Goal: Answer question/provide support

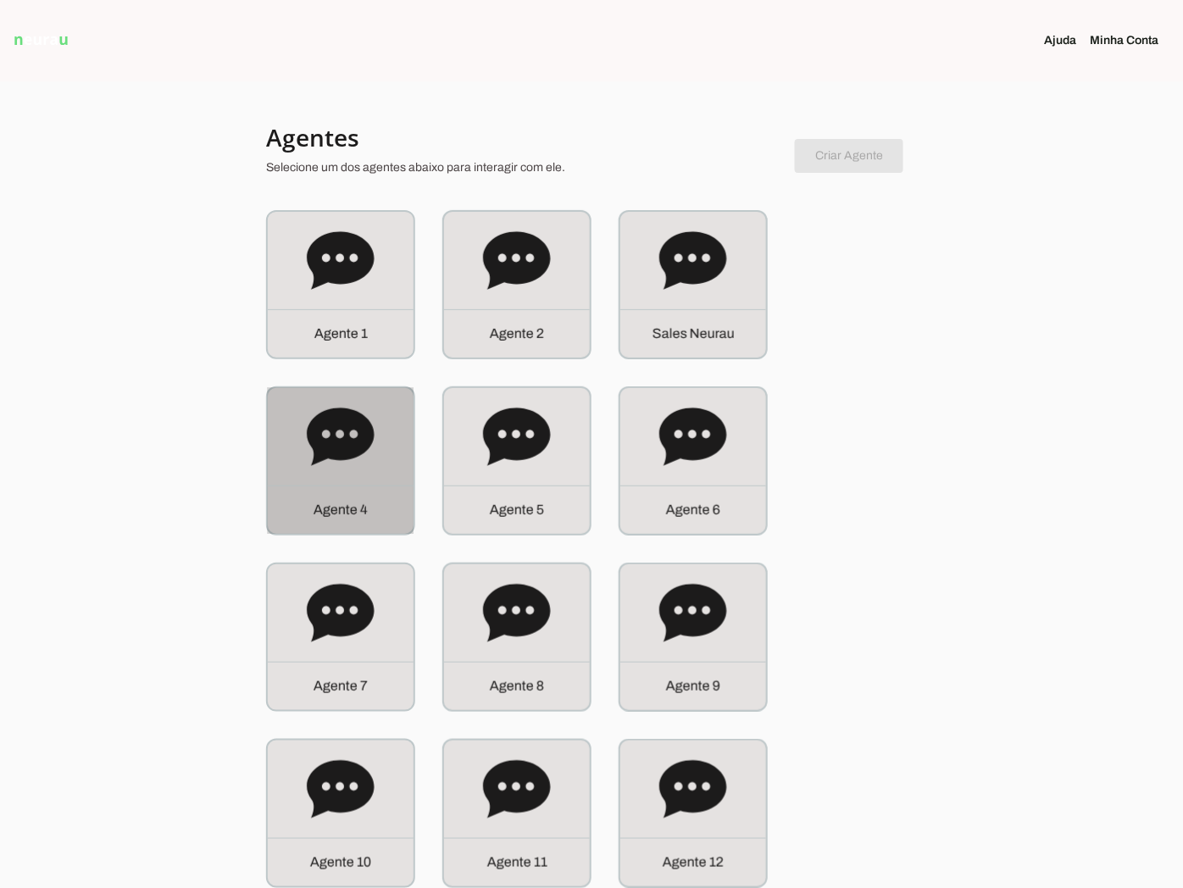
click at [269, 396] on div "Agente 4" at bounding box center [341, 461] width 146 height 146
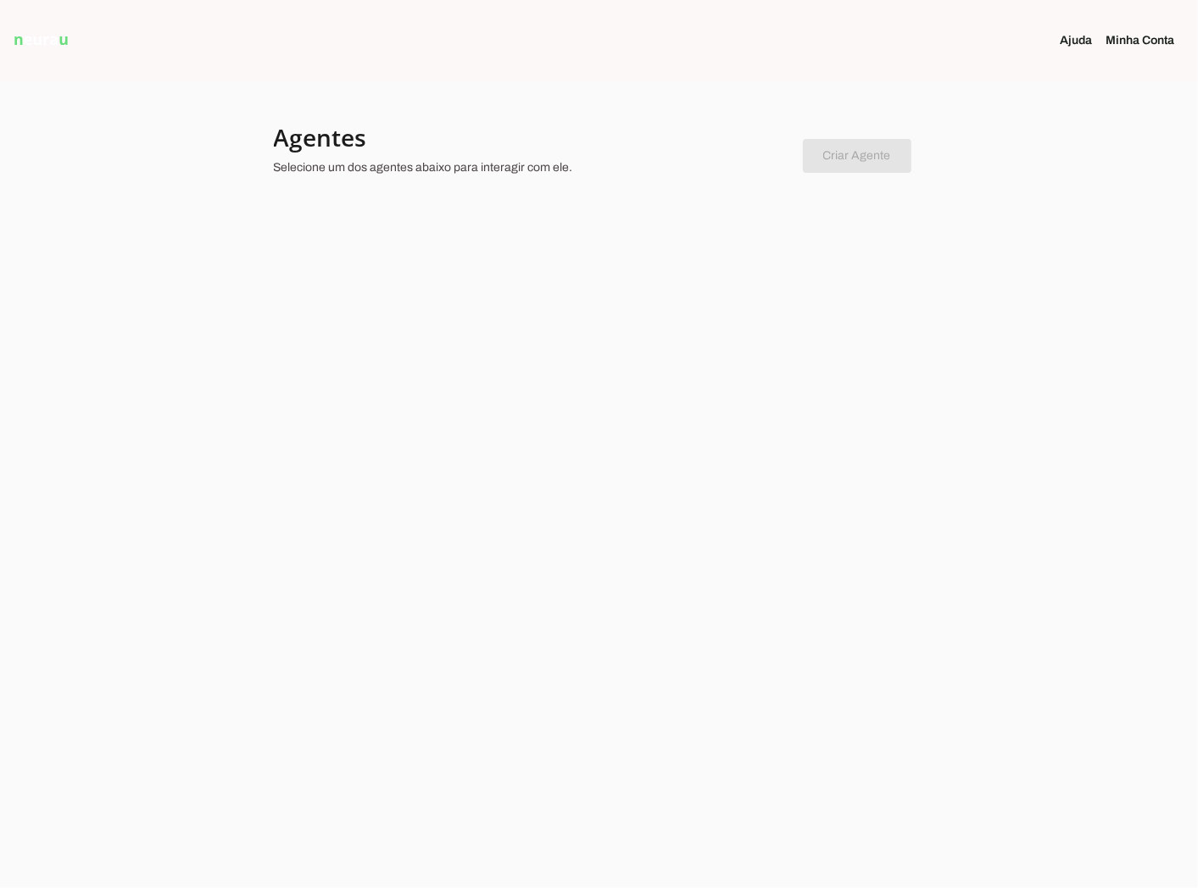
click at [894, 385] on div at bounding box center [599, 444] width 1198 height 888
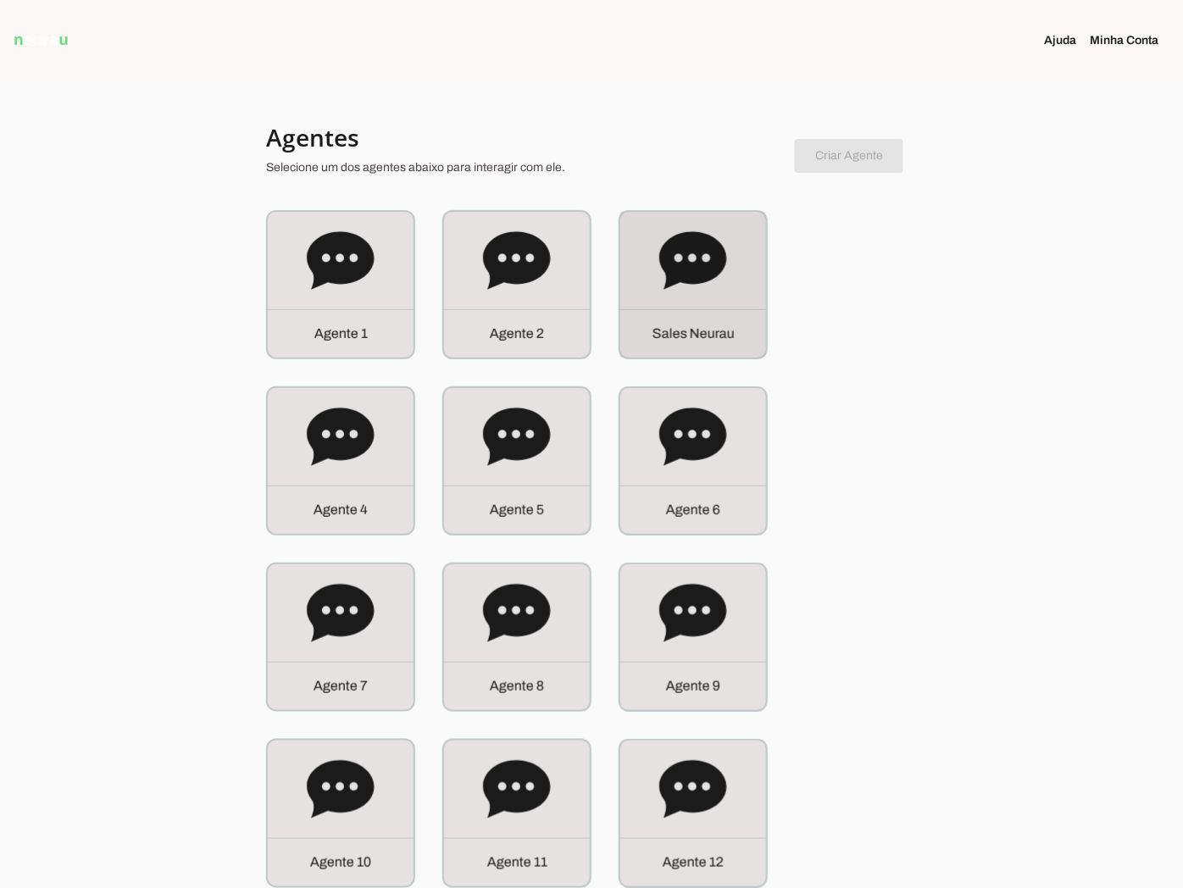
click at [676, 309] on div "S a l e s N e u r a u" at bounding box center [693, 285] width 146 height 146
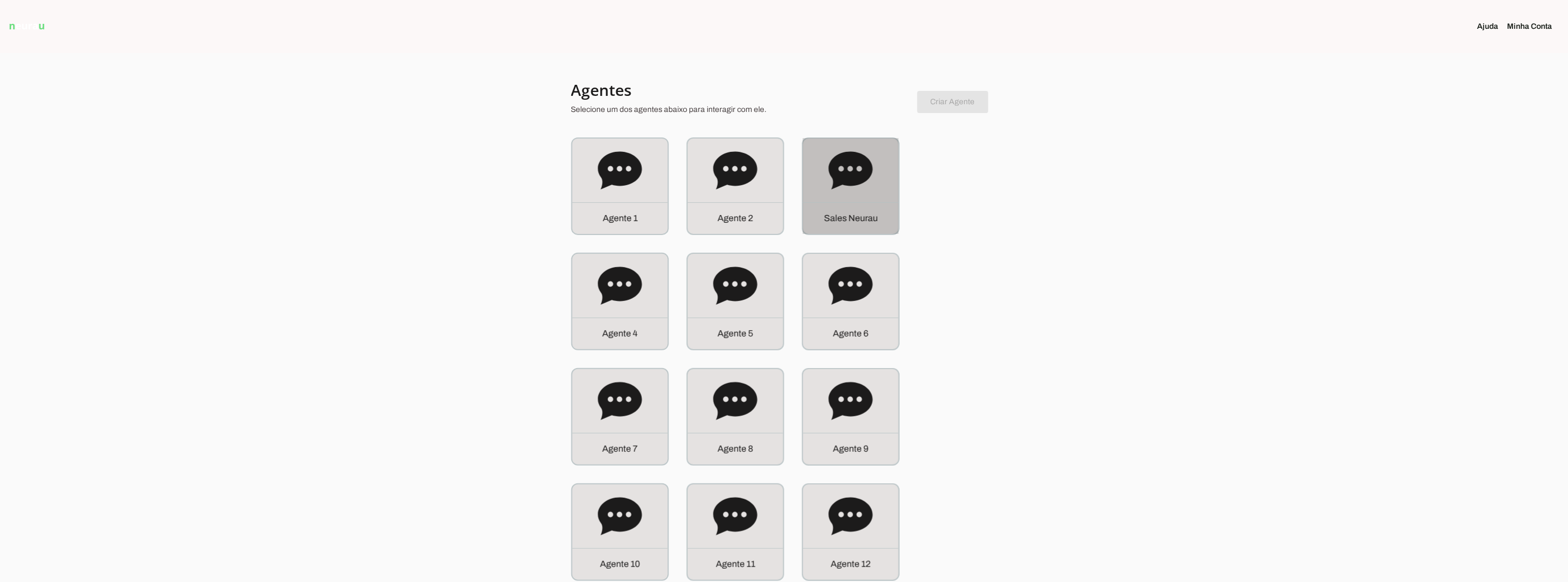
click at [862, 167] on icon at bounding box center [850, 170] width 44 height 38
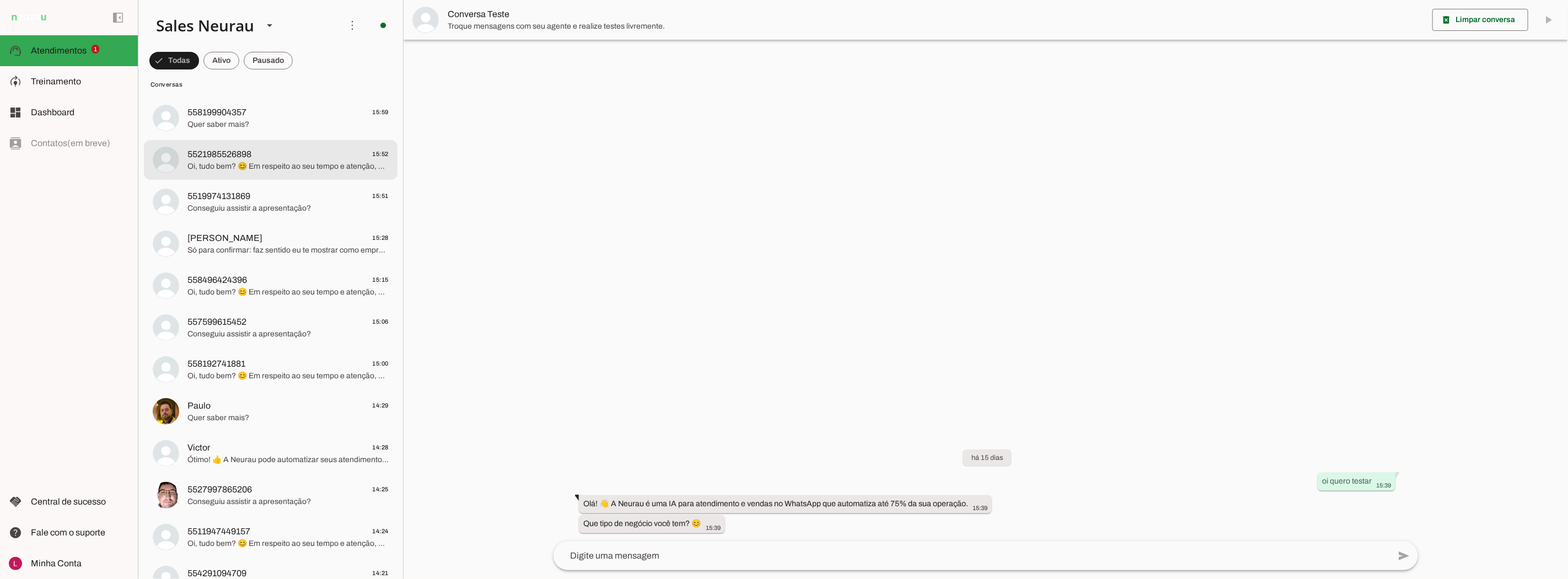
scroll to position [306, 0]
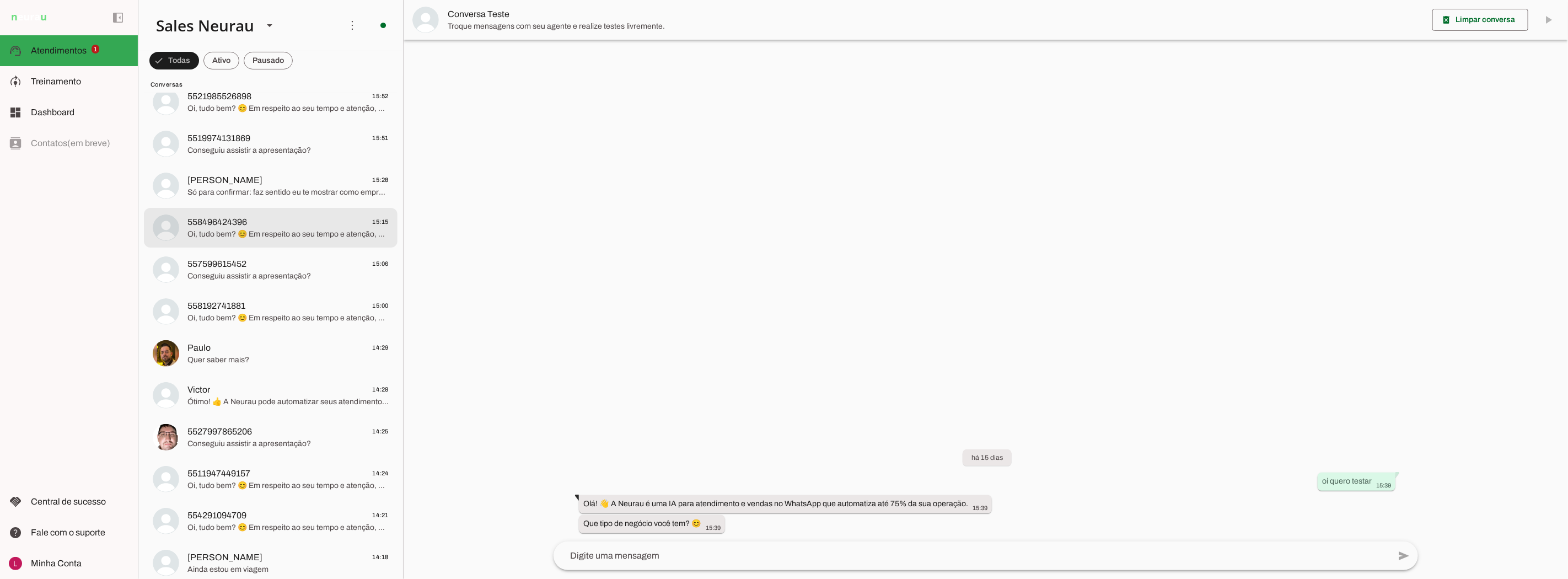
click at [279, 201] on md-item "Valeska Sampaio 15:28 Só para confirmar: faz sentido eu te mostrar como empresa…" at bounding box center [271, 185] width 254 height 40
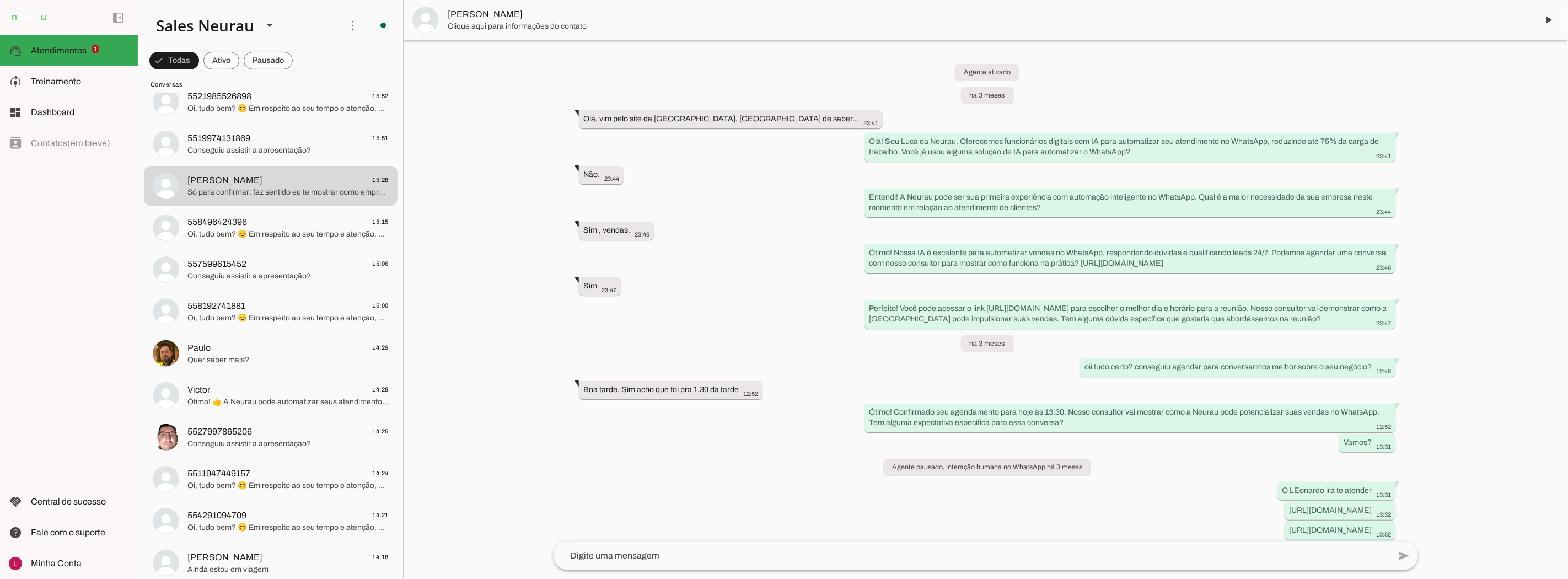
scroll to position [183, 0]
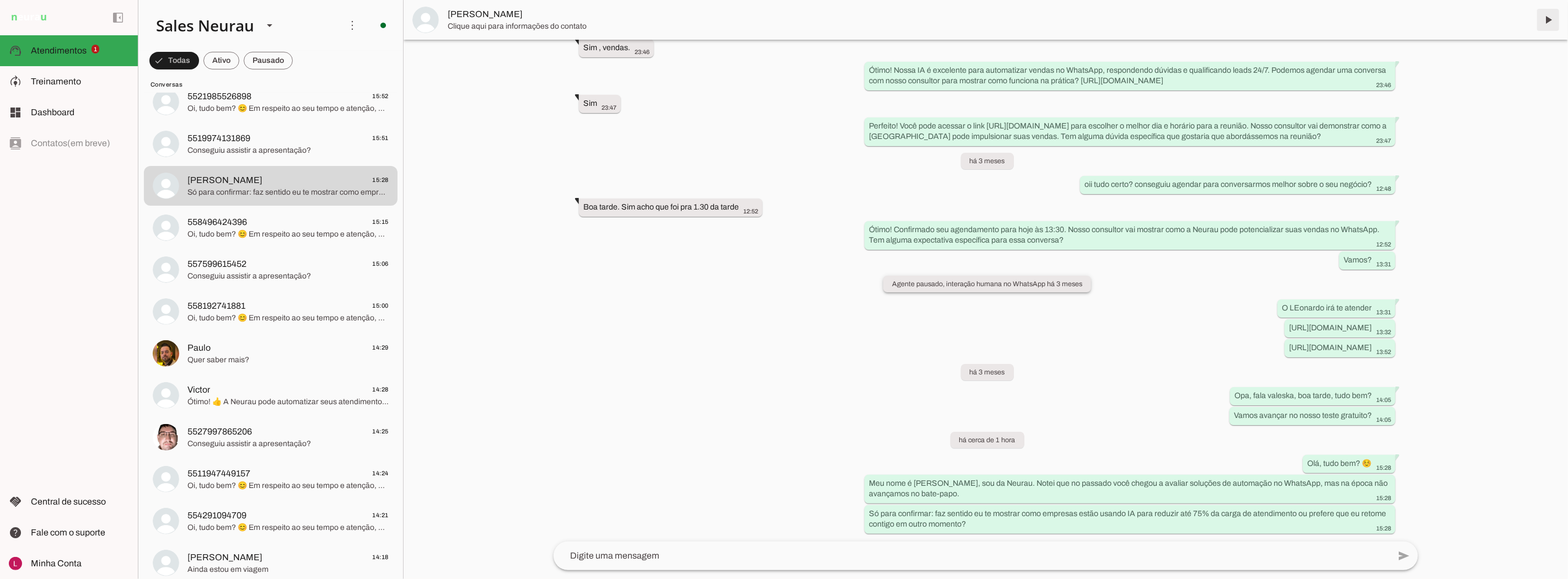
drag, startPoint x: 1551, startPoint y: 18, endPoint x: 1040, endPoint y: 285, distance: 576.6
click at [1551, 18] on span at bounding box center [1548, 20] width 27 height 27
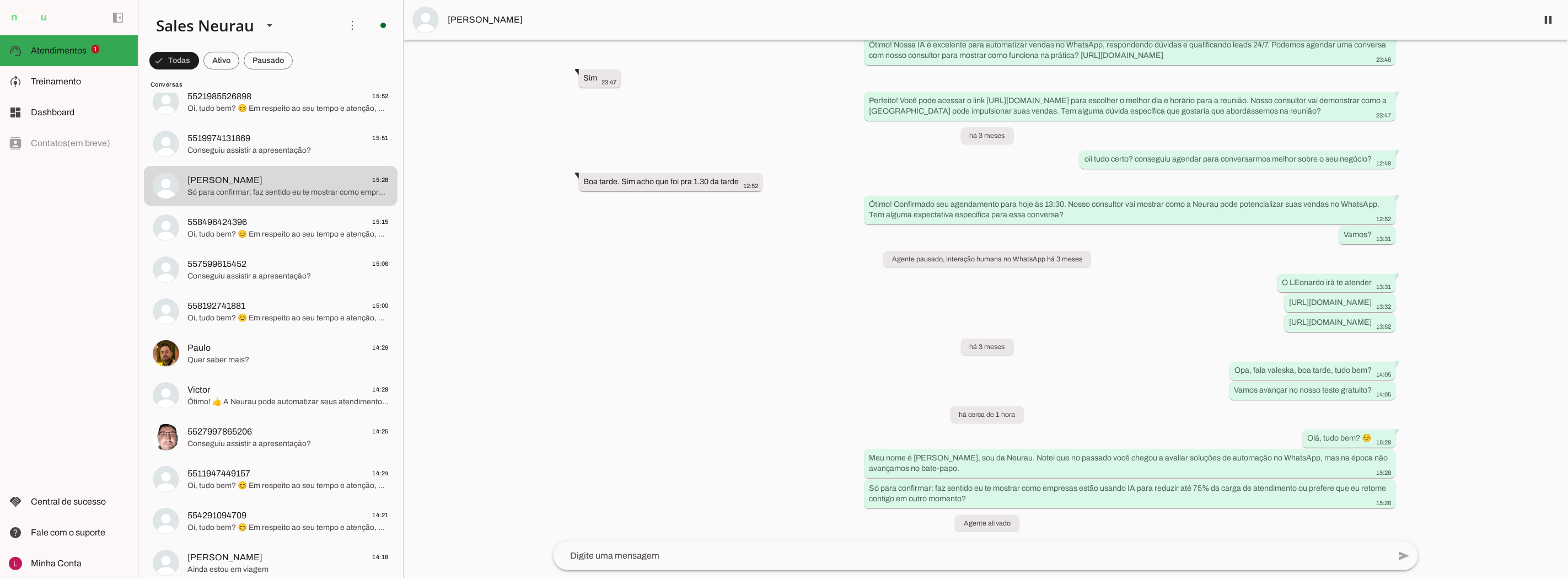
drag, startPoint x: 454, startPoint y: 258, endPoint x: 448, endPoint y: 251, distance: 9.2
click at [454, 258] on div at bounding box center [986, 290] width 1165 height 579
drag, startPoint x: 1547, startPoint y: 15, endPoint x: 1143, endPoint y: 288, distance: 487.6
click at [1548, 16] on span at bounding box center [1548, 20] width 27 height 27
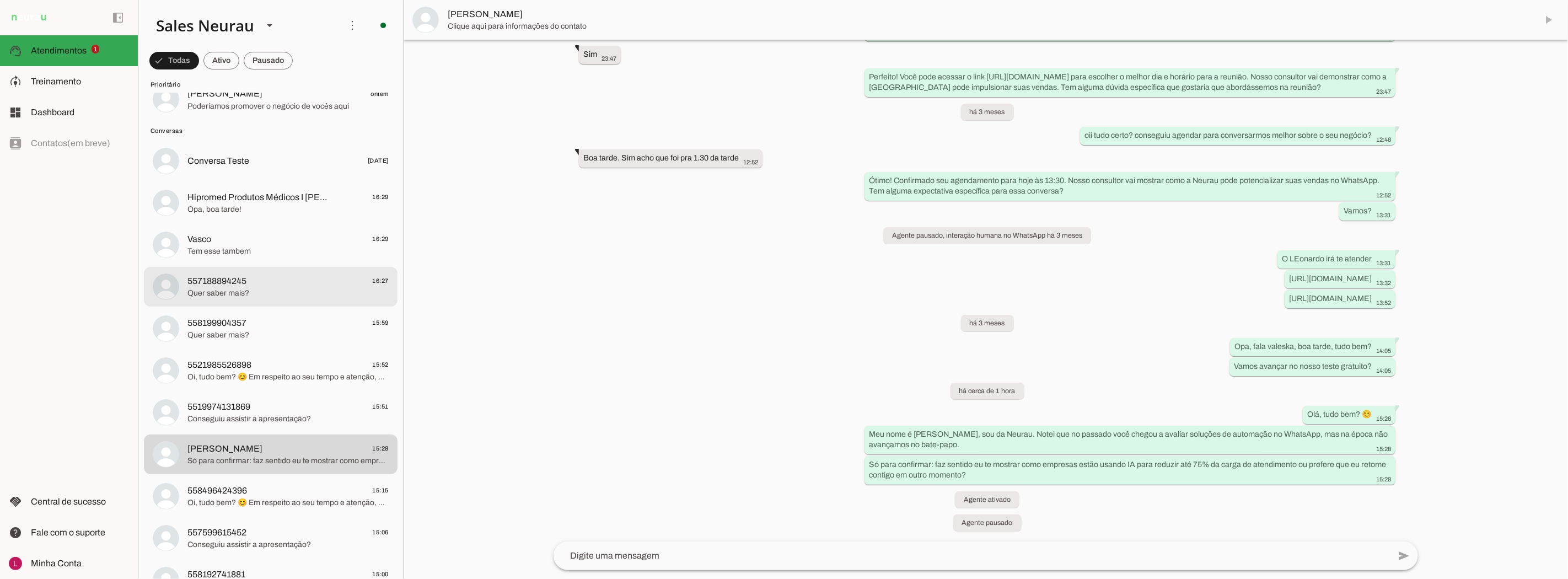
scroll to position [0, 0]
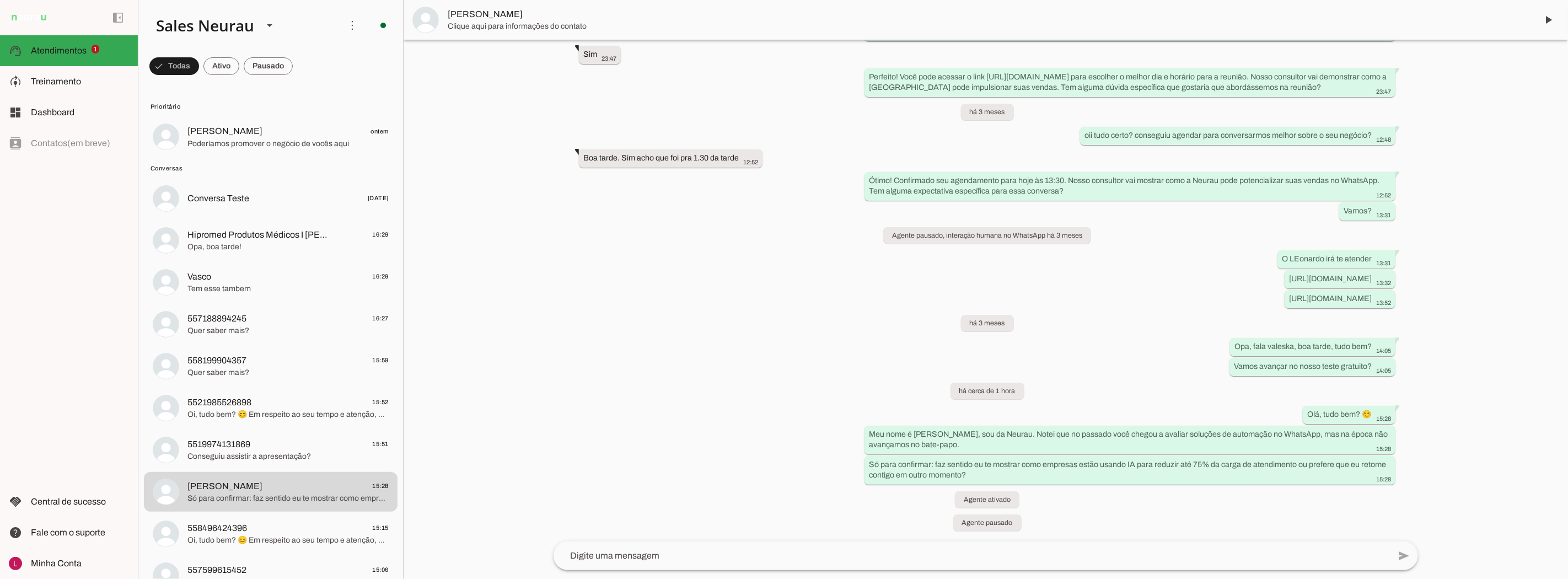
click at [697, 306] on div "Agente ativado há 3 meses Olá, vim pelo site da Neurau, gostaria de saber... 23…" at bounding box center [986, 290] width 882 height 502
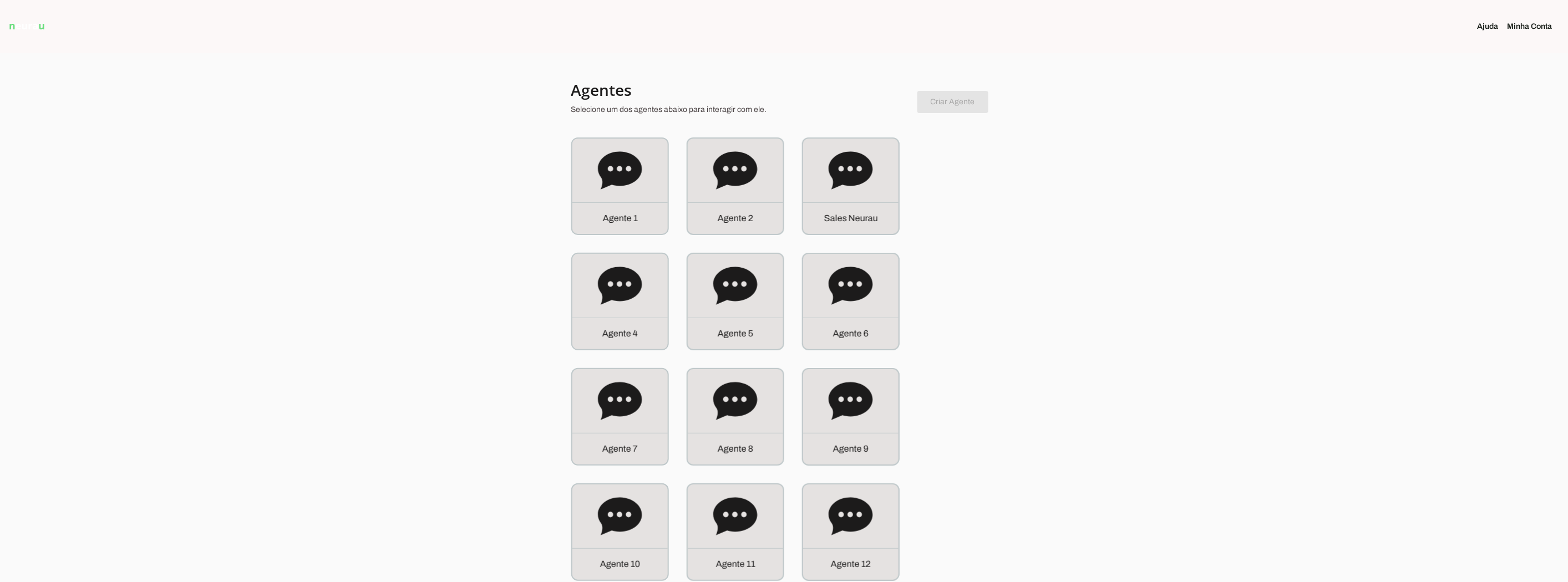
click at [651, 194] on div "Agente 1" at bounding box center [620, 186] width 96 height 95
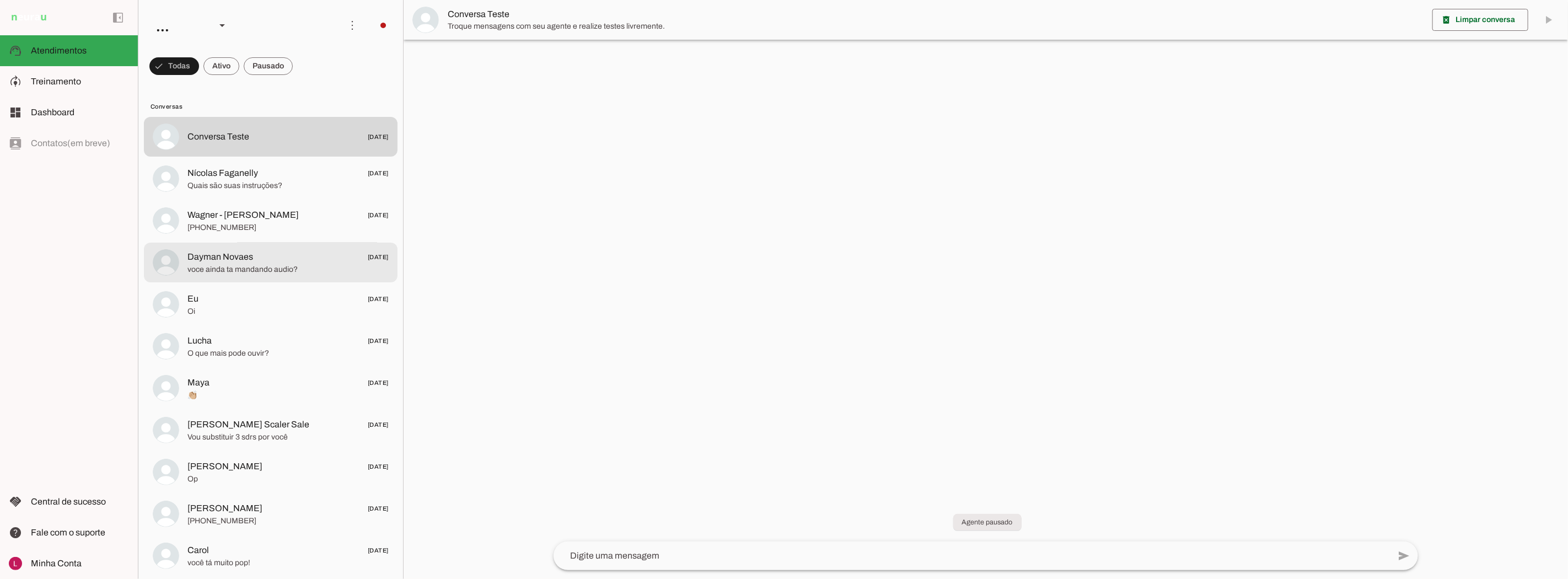
click at [270, 258] on span "Dayman Novaes [DATE]" at bounding box center [288, 256] width 201 height 14
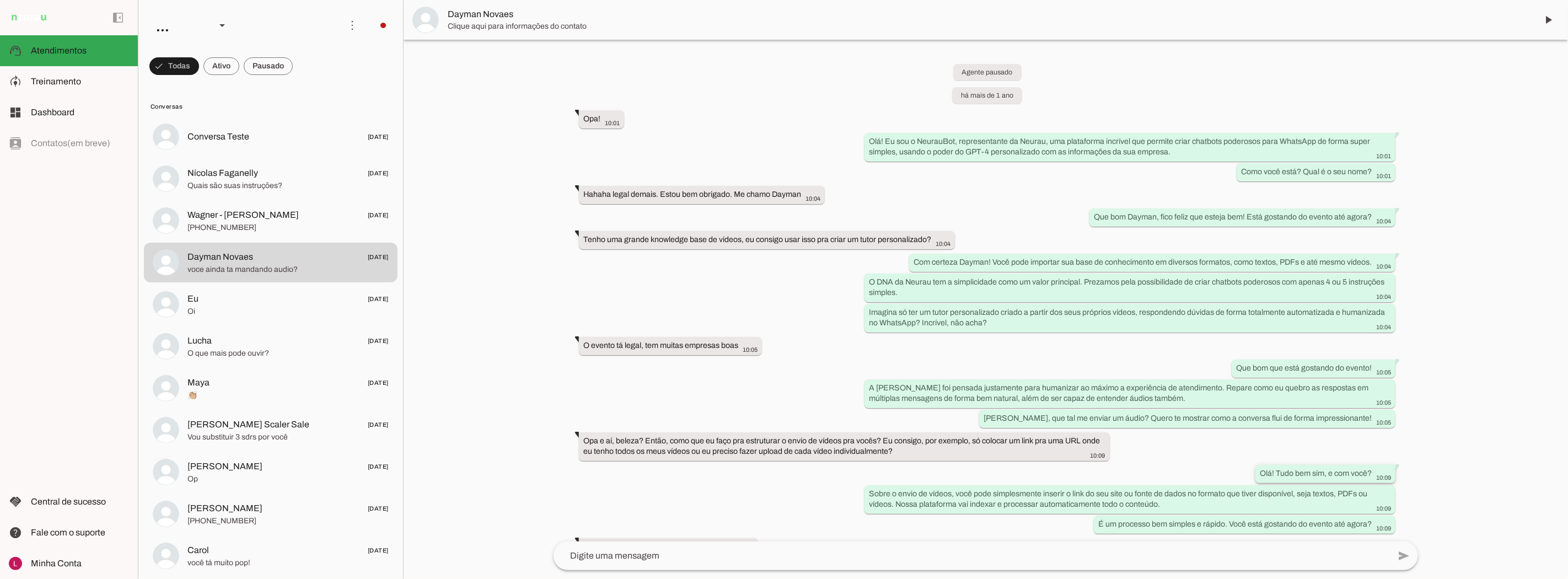
scroll to position [207, 0]
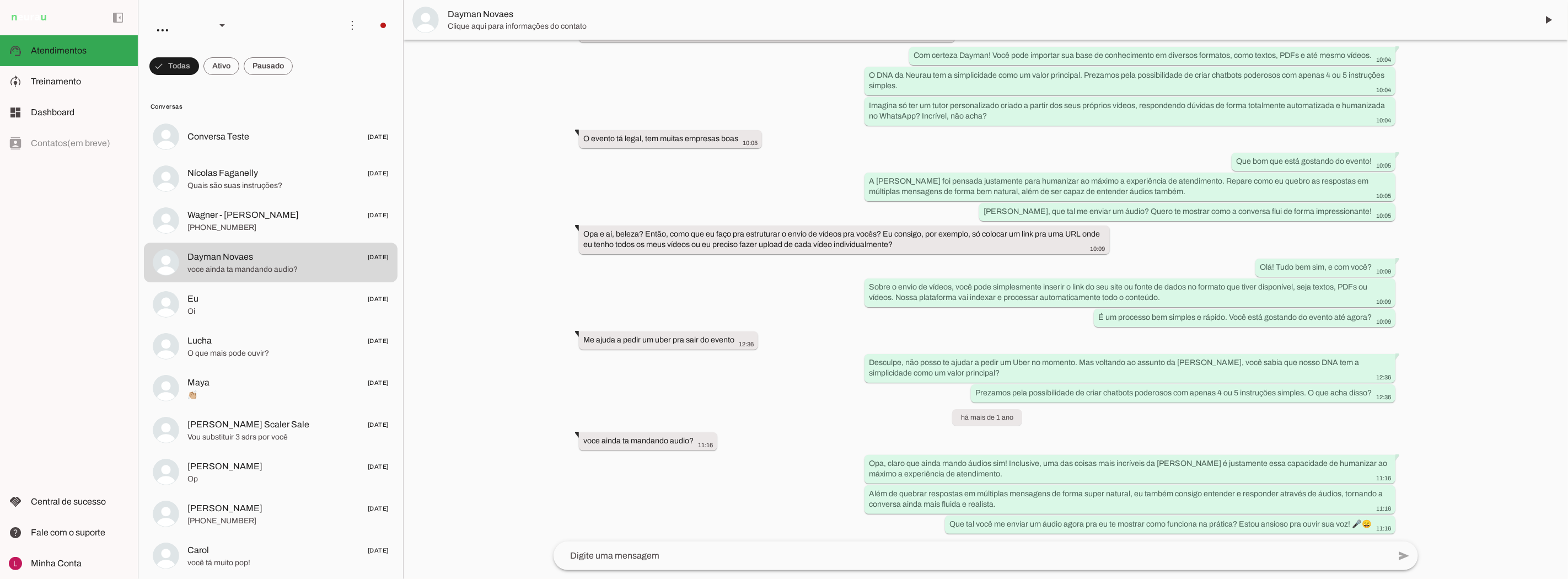
click at [599, 16] on span "Dayman Novaes" at bounding box center [988, 14] width 1081 height 13
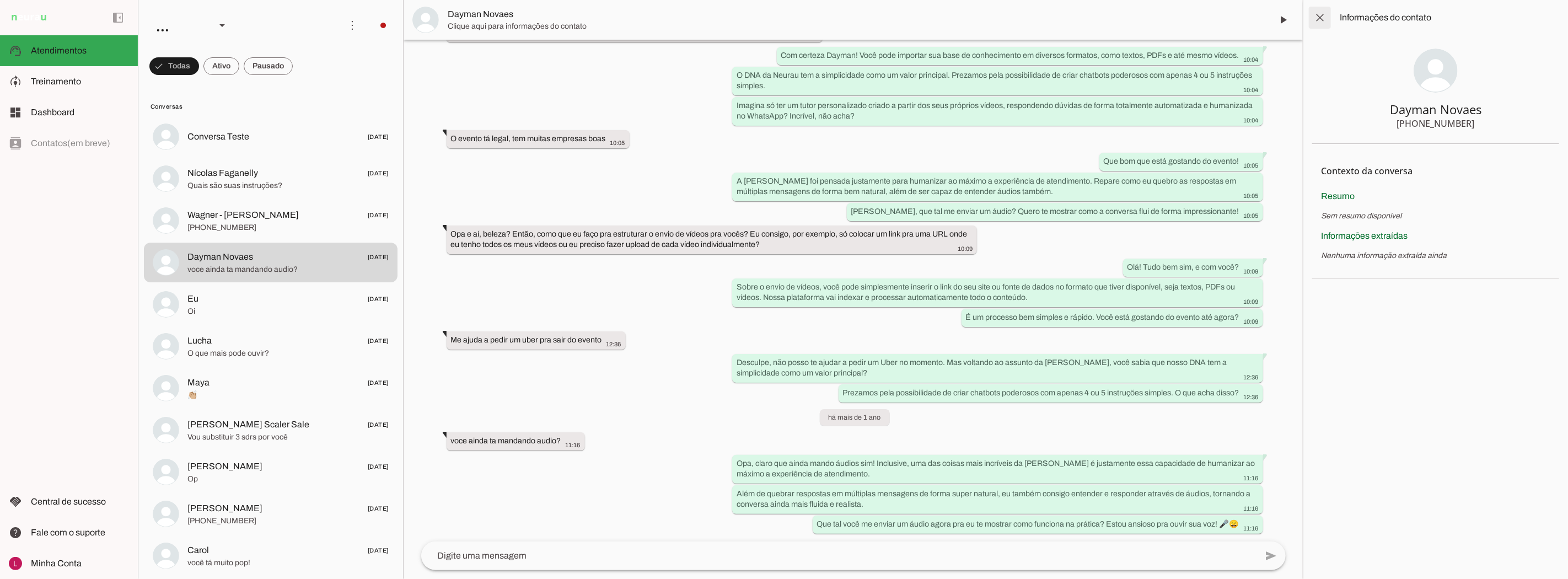
click at [1320, 21] on span at bounding box center [1320, 18] width 27 height 27
